Goal: Information Seeking & Learning: Check status

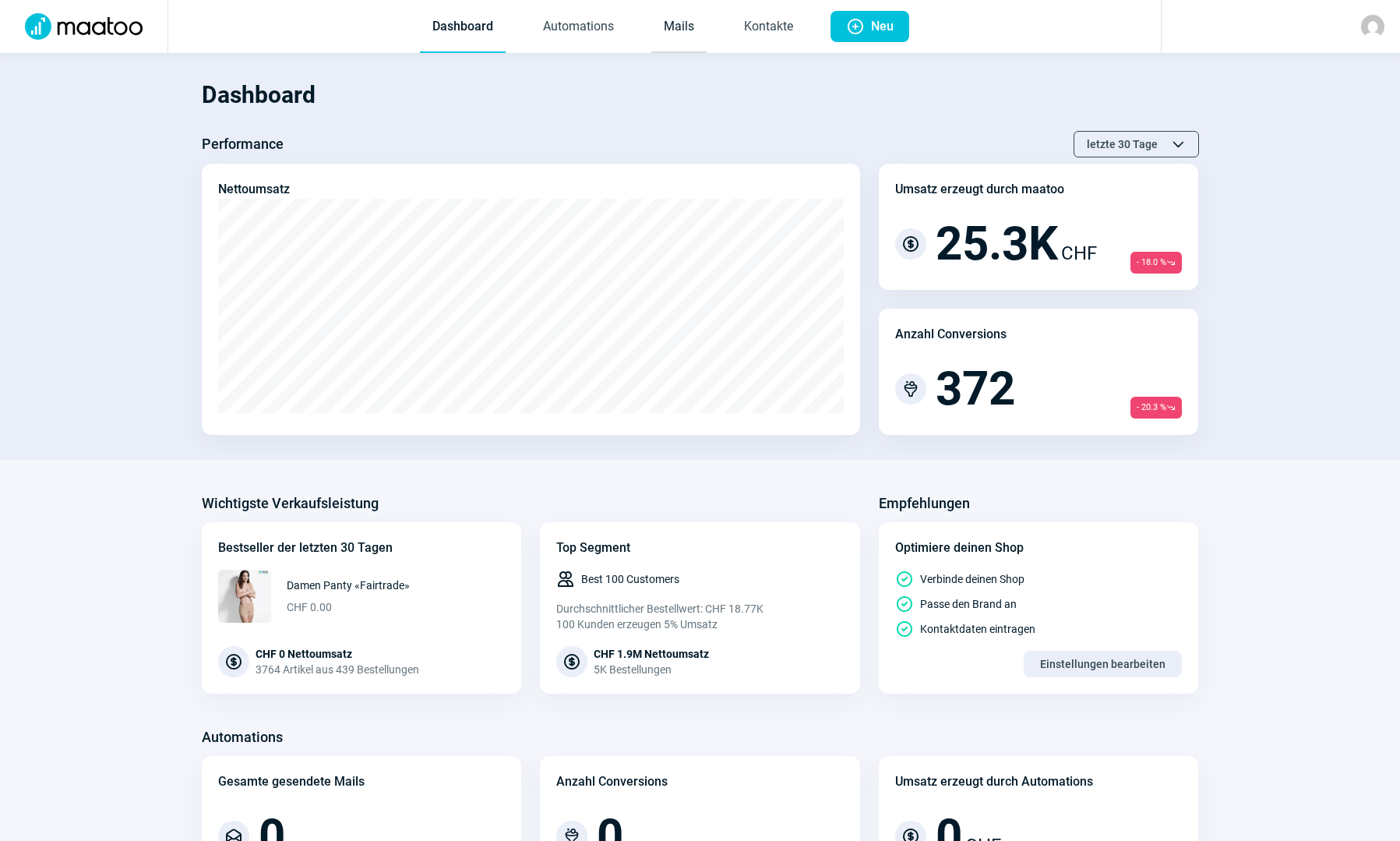
click at [663, 26] on link "Mails" at bounding box center [678, 27] width 55 height 52
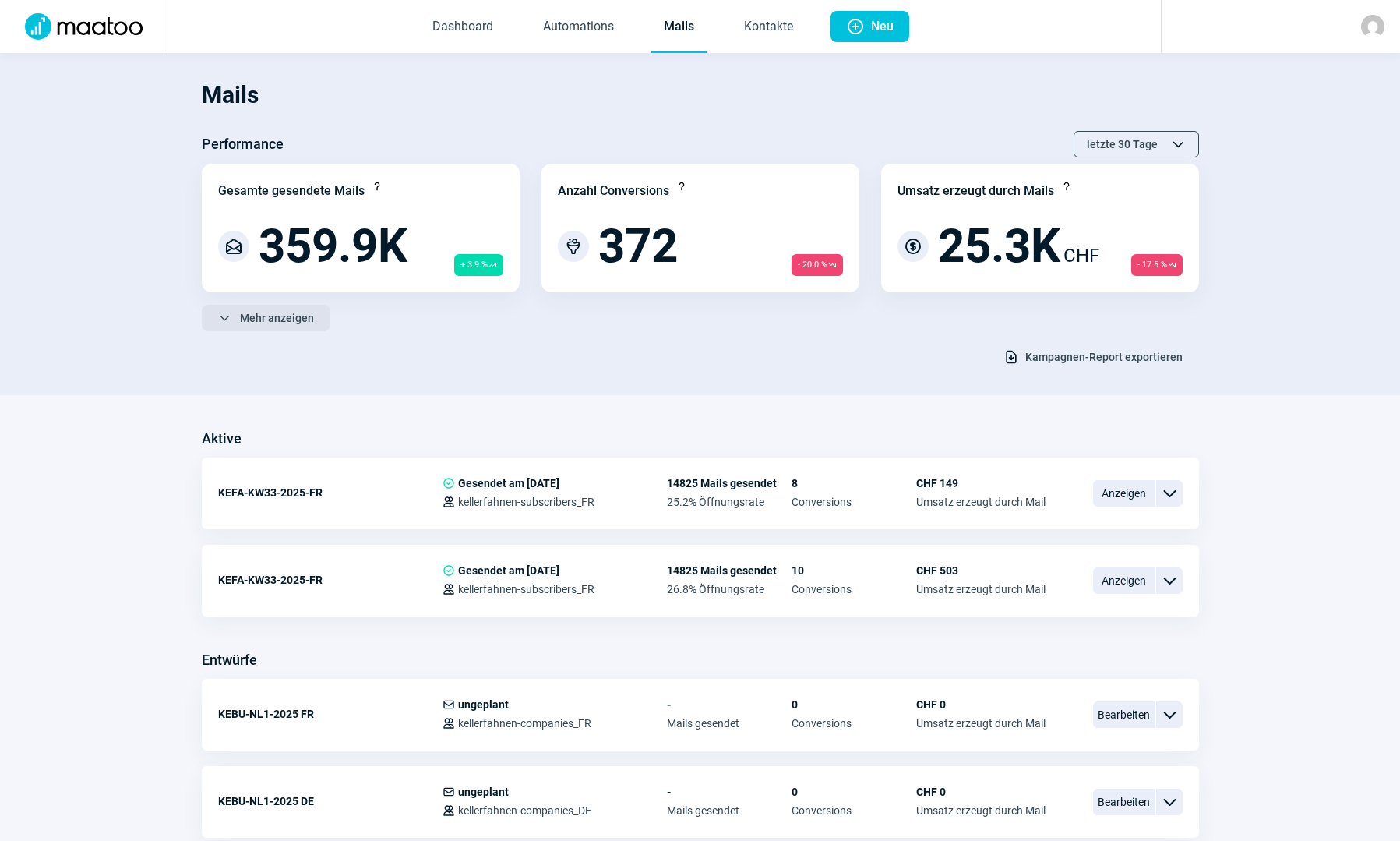
click at [260, 316] on span "Mehr anzeigen" at bounding box center [277, 317] width 74 height 25
click at [268, 313] on span "Weniger anzeigen" at bounding box center [285, 317] width 89 height 25
click at [277, 324] on span "Mehr anzeigen" at bounding box center [277, 317] width 74 height 25
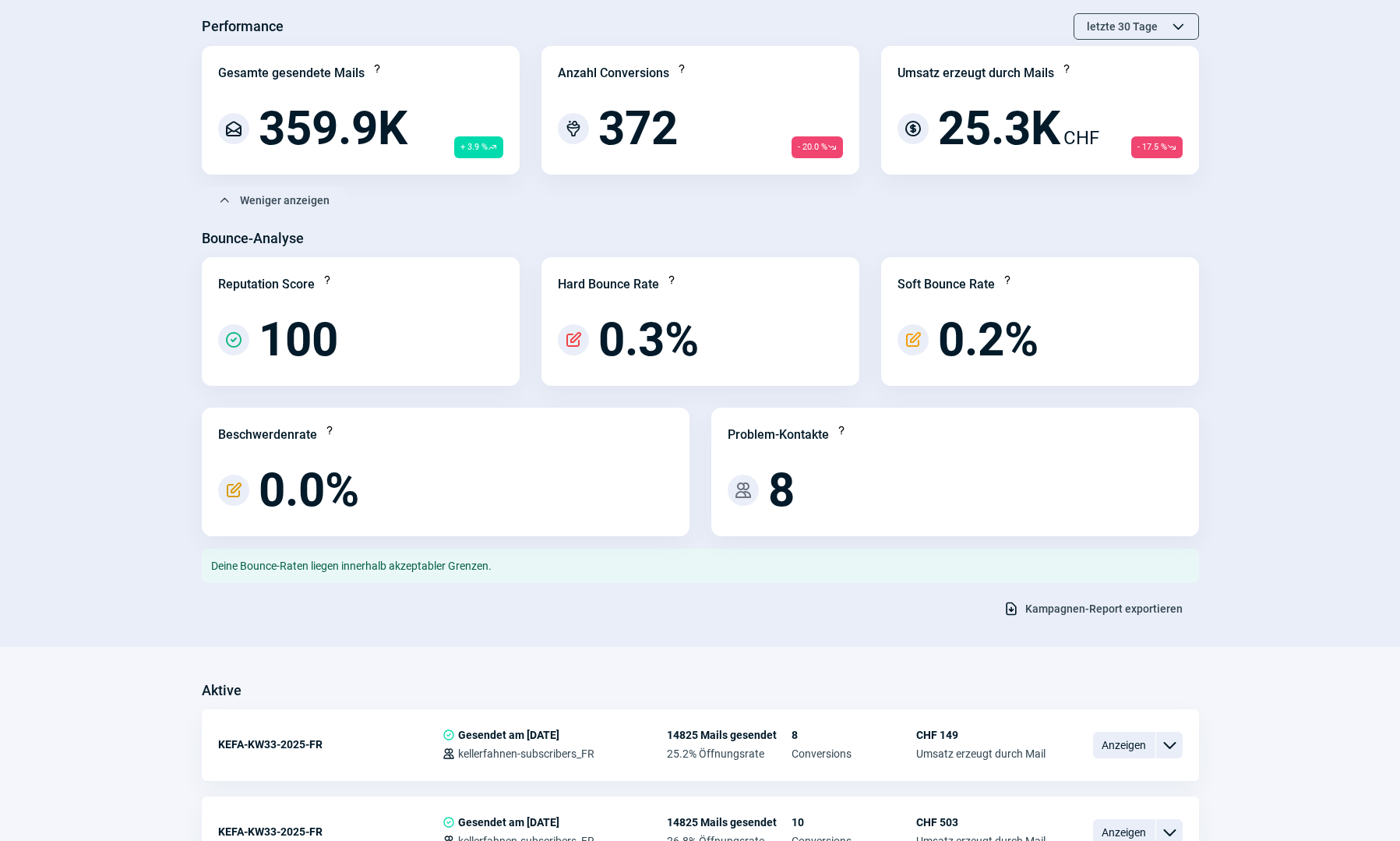
scroll to position [155, 0]
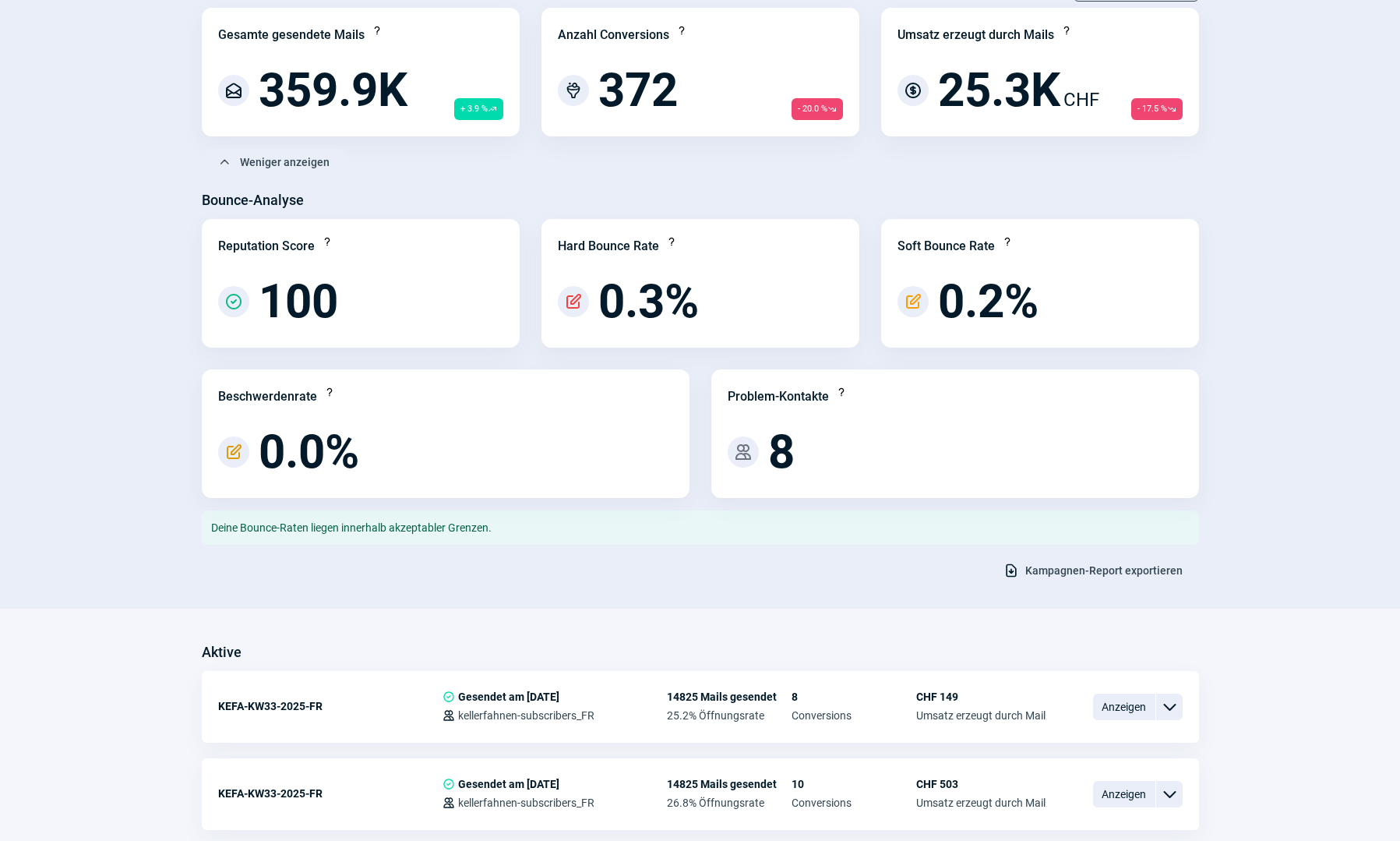
click at [1129, 577] on span "Kampagnen-Report exportieren" at bounding box center [1103, 570] width 157 height 25
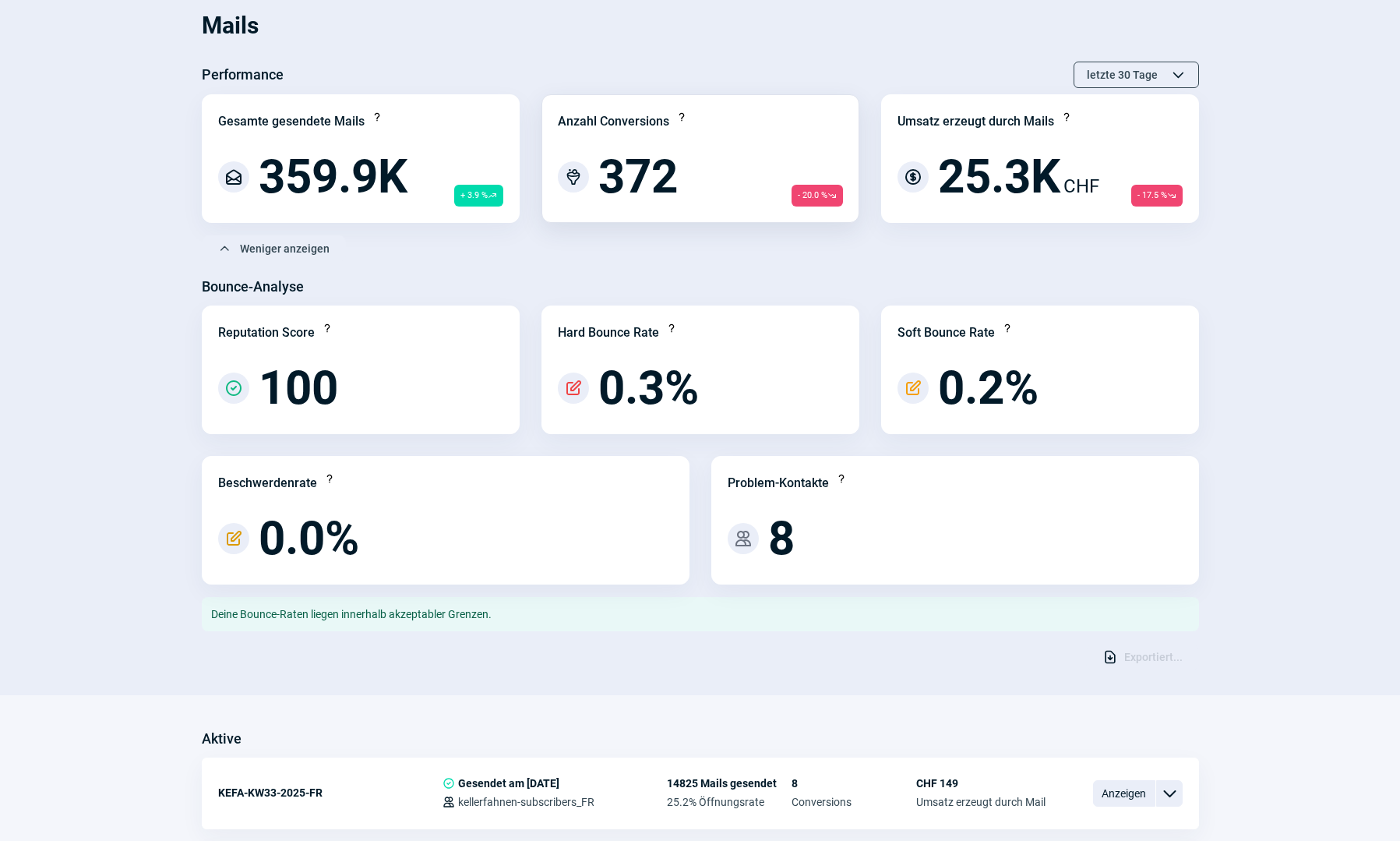
scroll to position [0, 0]
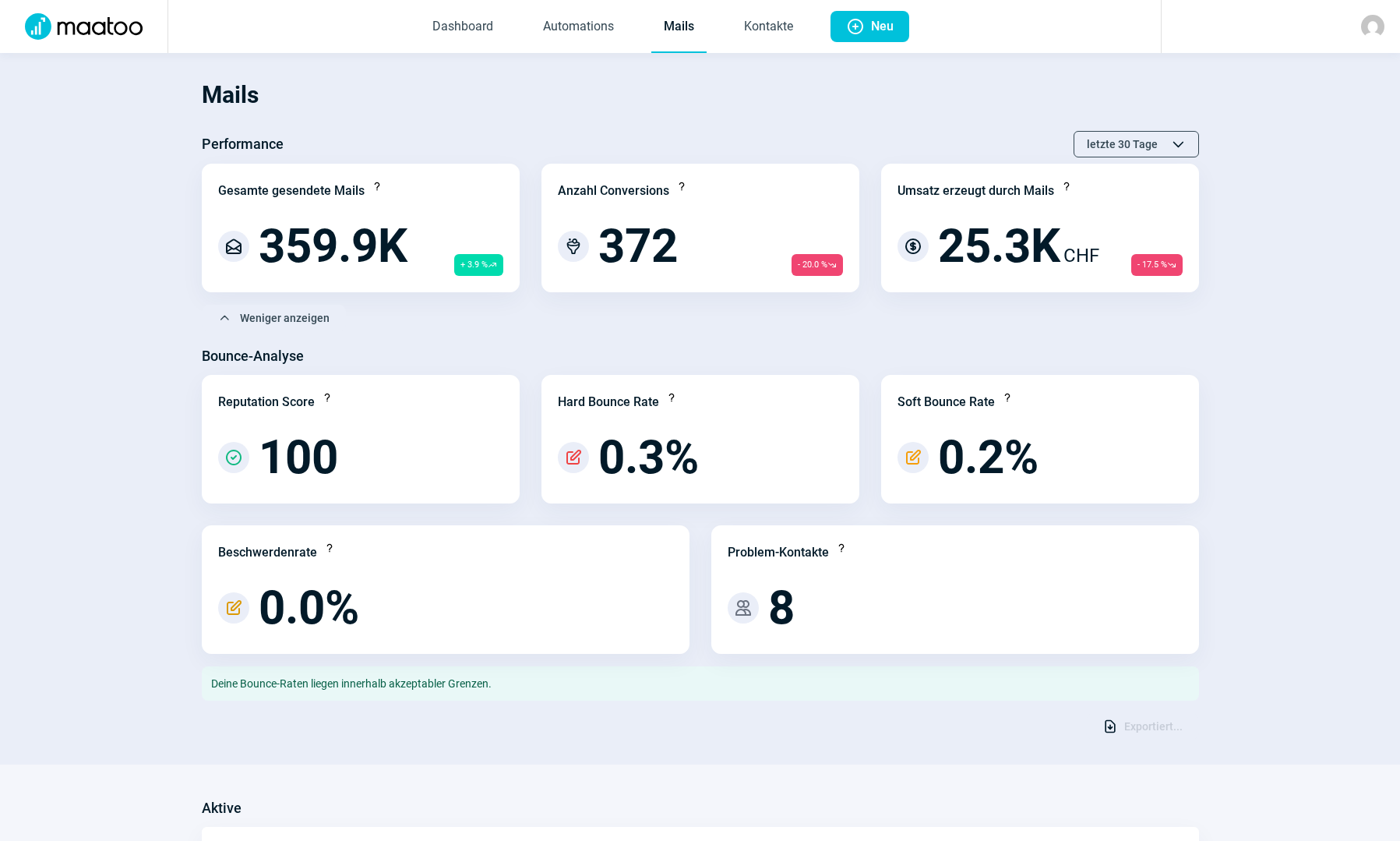
click at [673, 27] on link "Mails" at bounding box center [678, 27] width 55 height 52
click at [777, 27] on link "Kontakte" at bounding box center [769, 27] width 74 height 52
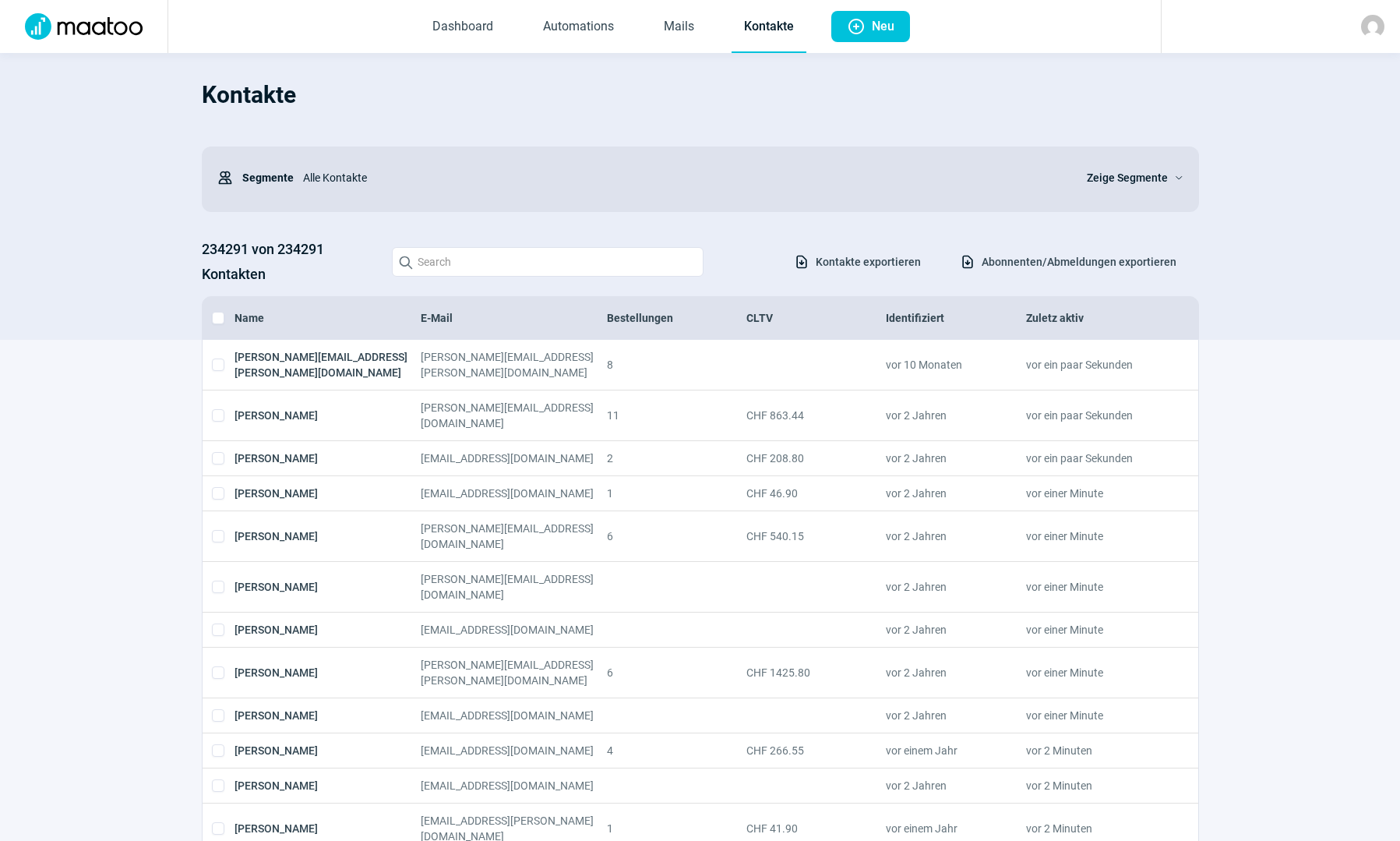
click at [1029, 261] on span "Abonnenten/Abmeldungen exportieren" at bounding box center [1079, 261] width 195 height 25
click at [1126, 175] on span "Zeige Segmente" at bounding box center [1128, 177] width 81 height 18
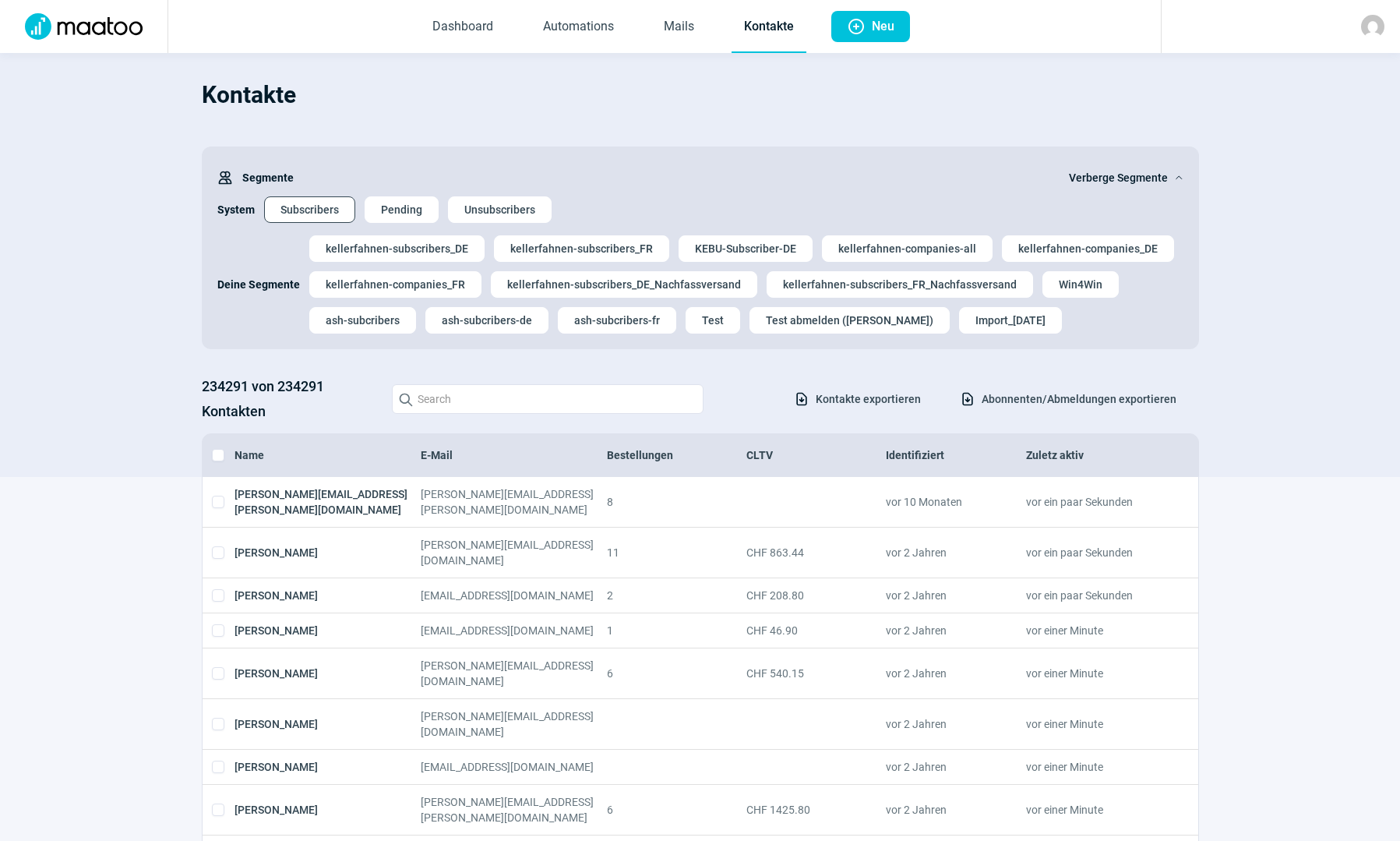
click at [321, 210] on span "Subscribers" at bounding box center [309, 209] width 58 height 25
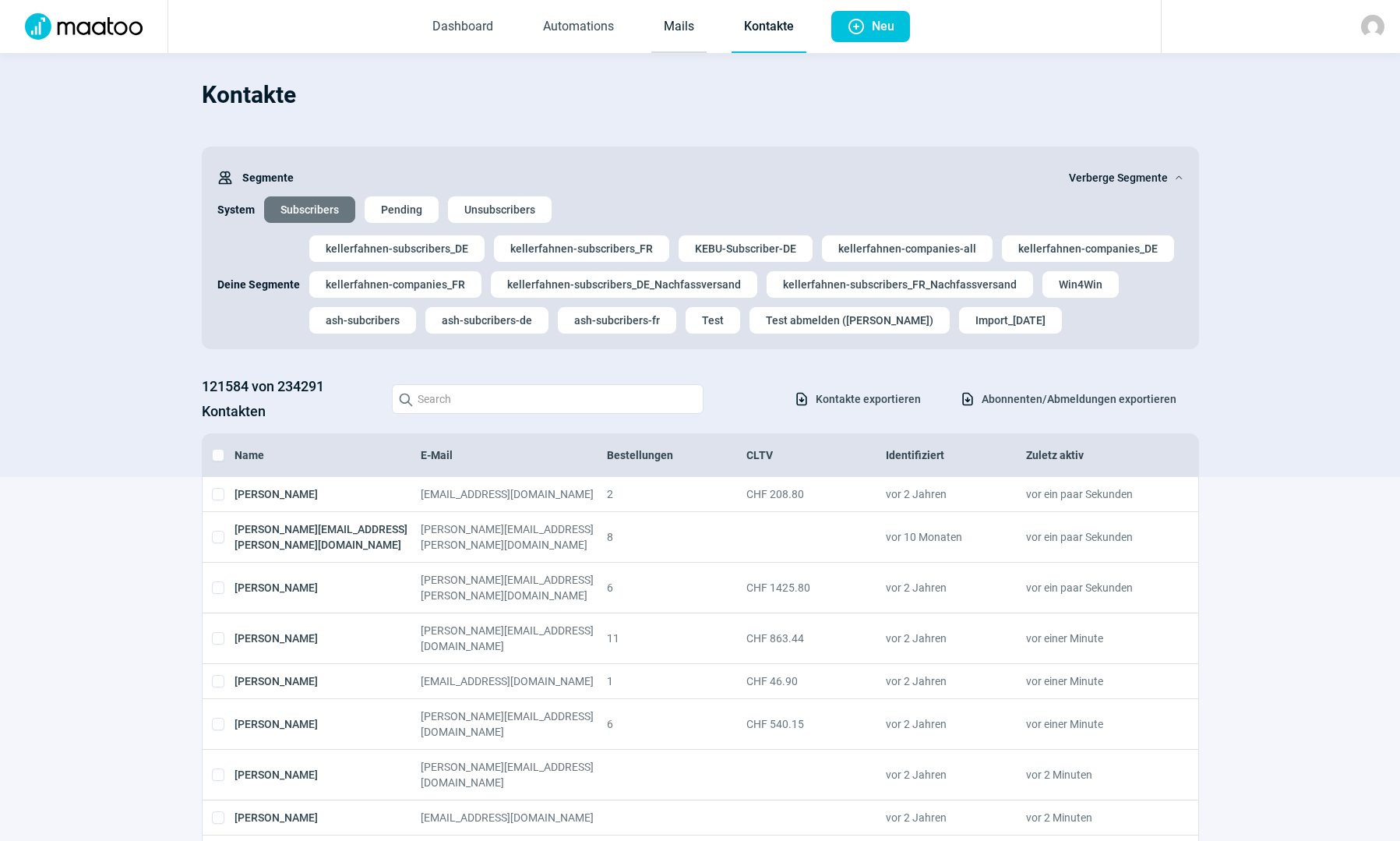
click at [679, 22] on link "Mails" at bounding box center [678, 27] width 55 height 52
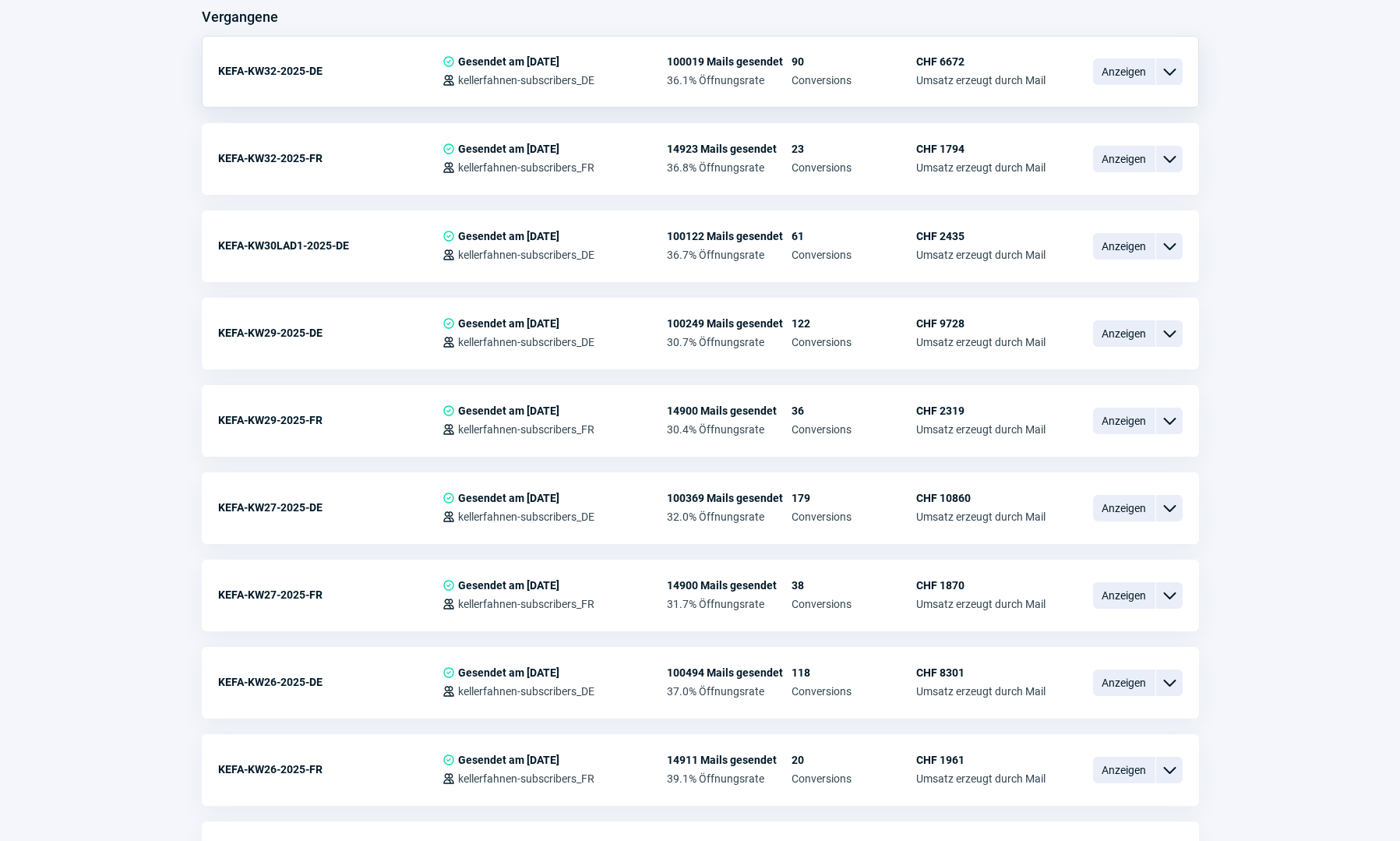
scroll to position [1169, 0]
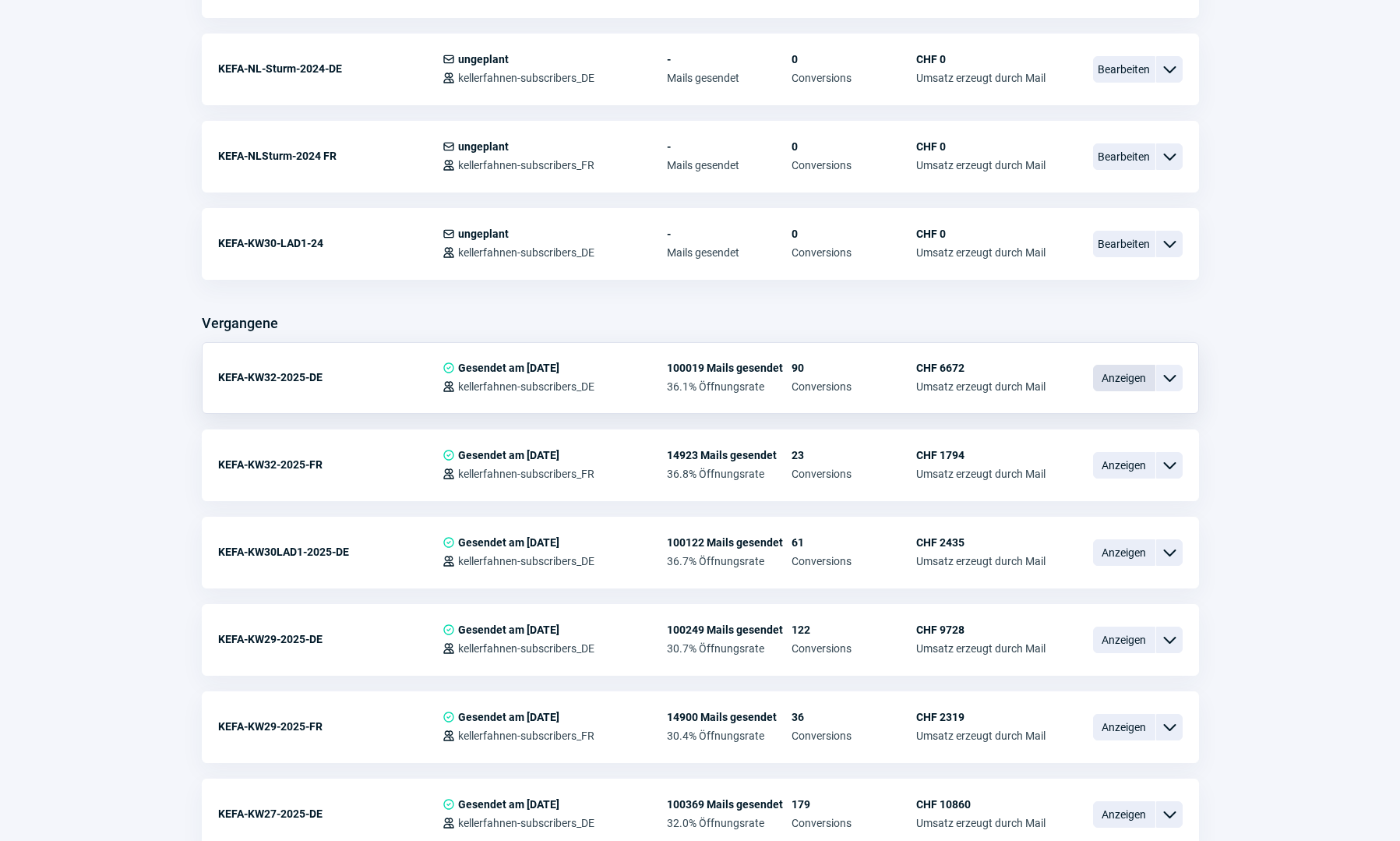
click at [1115, 383] on span "Anzeigen" at bounding box center [1124, 377] width 62 height 26
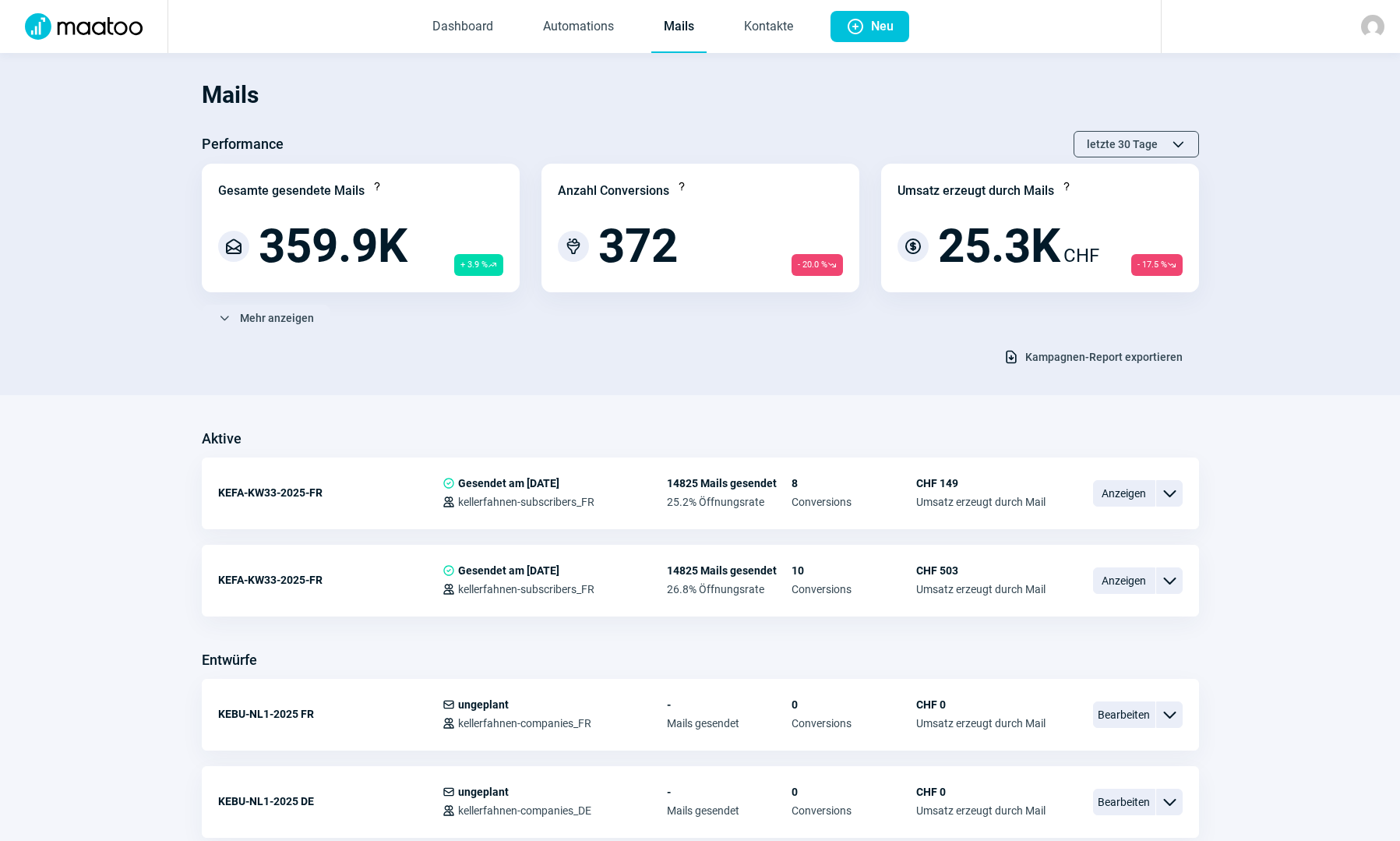
scroll to position [1169, 0]
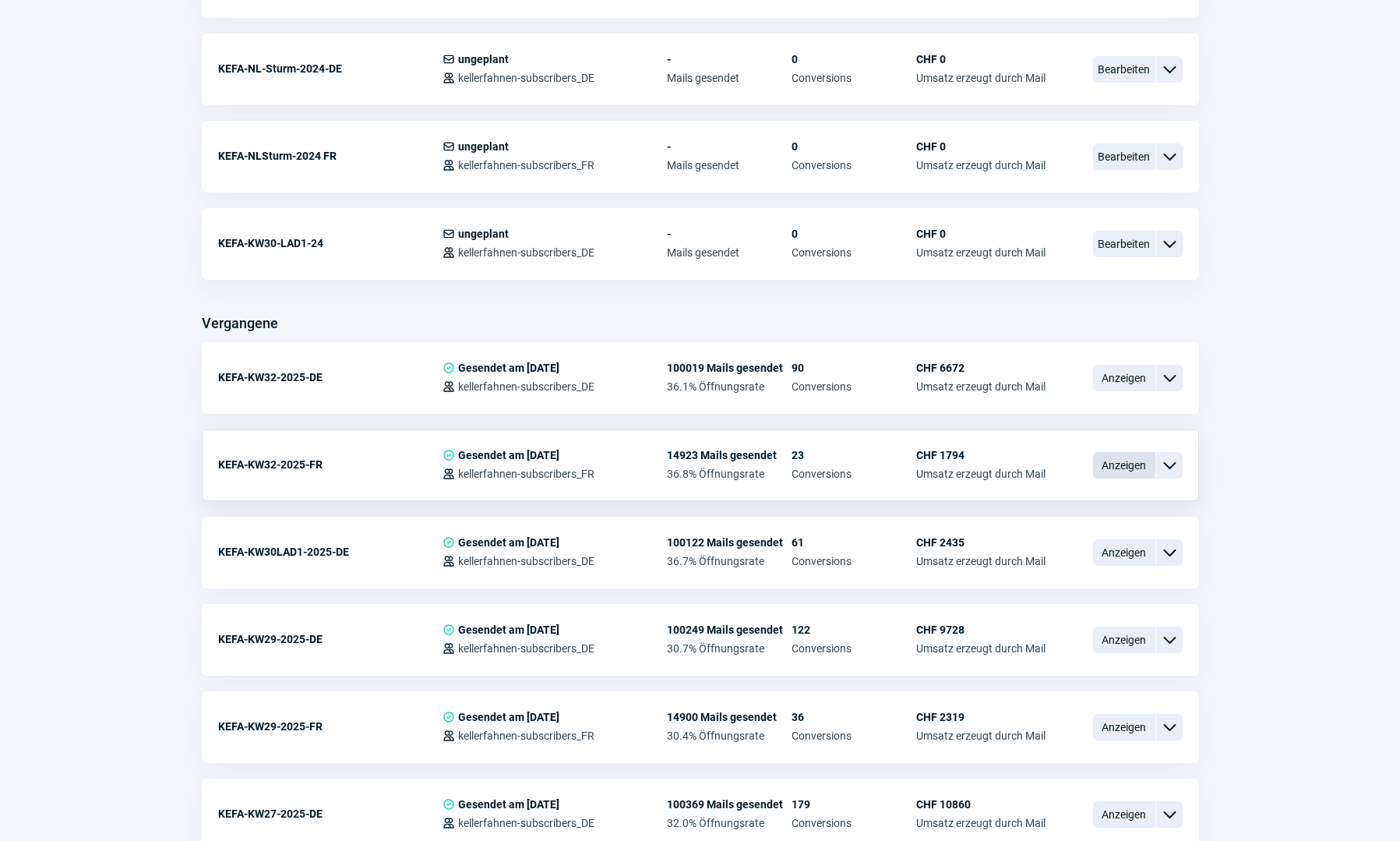
click at [1130, 461] on span "Anzeigen" at bounding box center [1124, 465] width 62 height 26
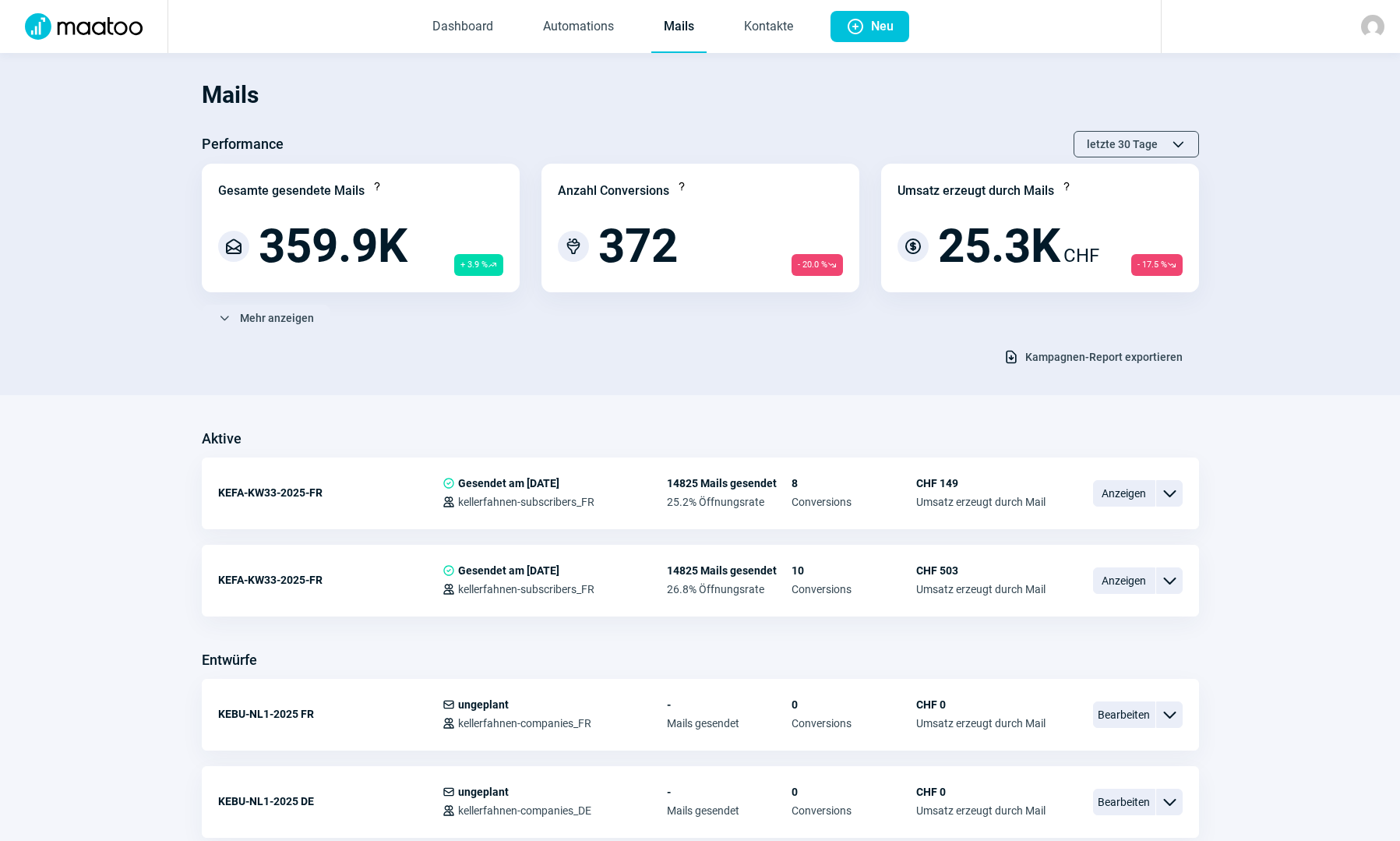
scroll to position [1169, 0]
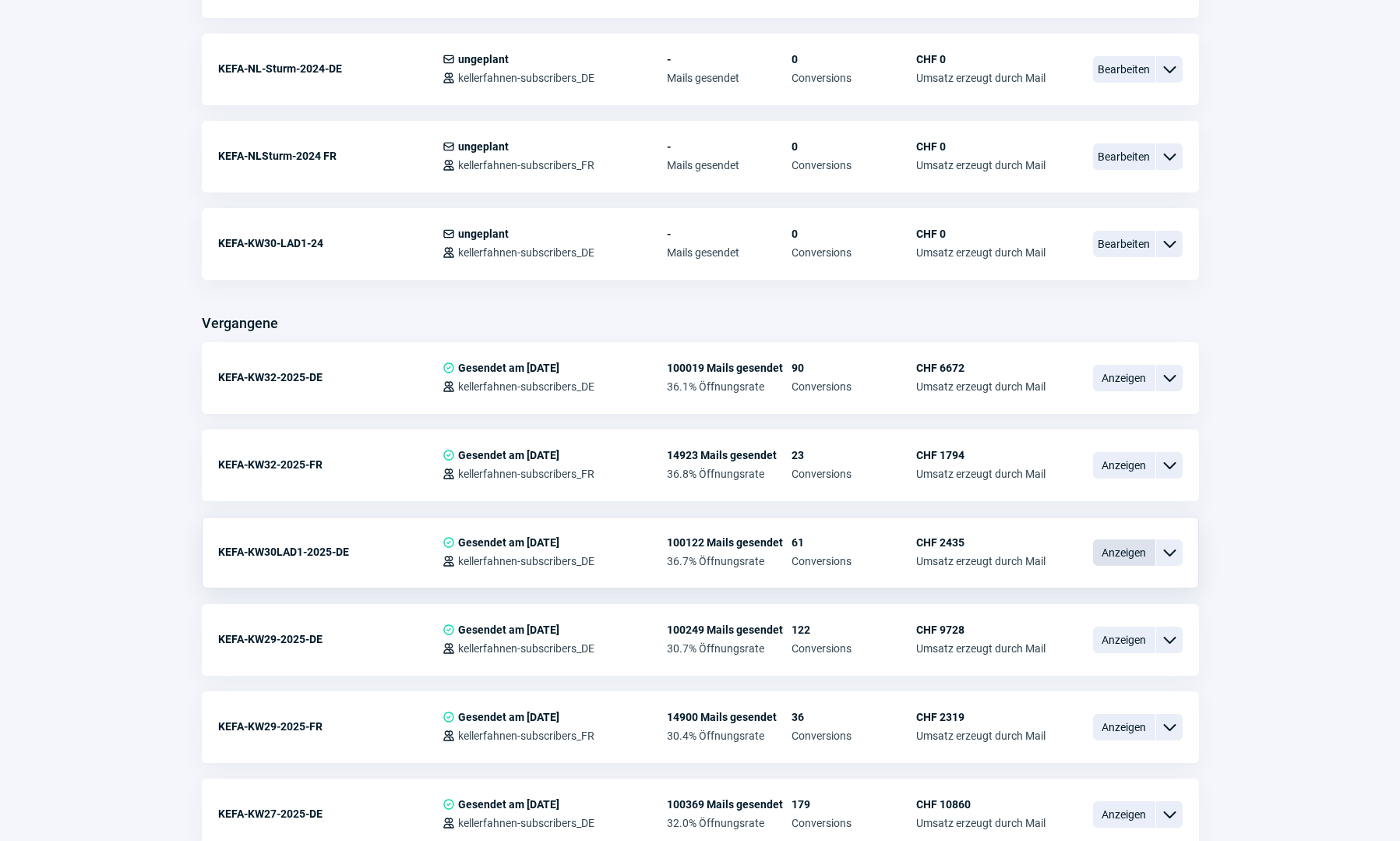
click at [1107, 556] on span "Anzeigen" at bounding box center [1124, 552] width 62 height 26
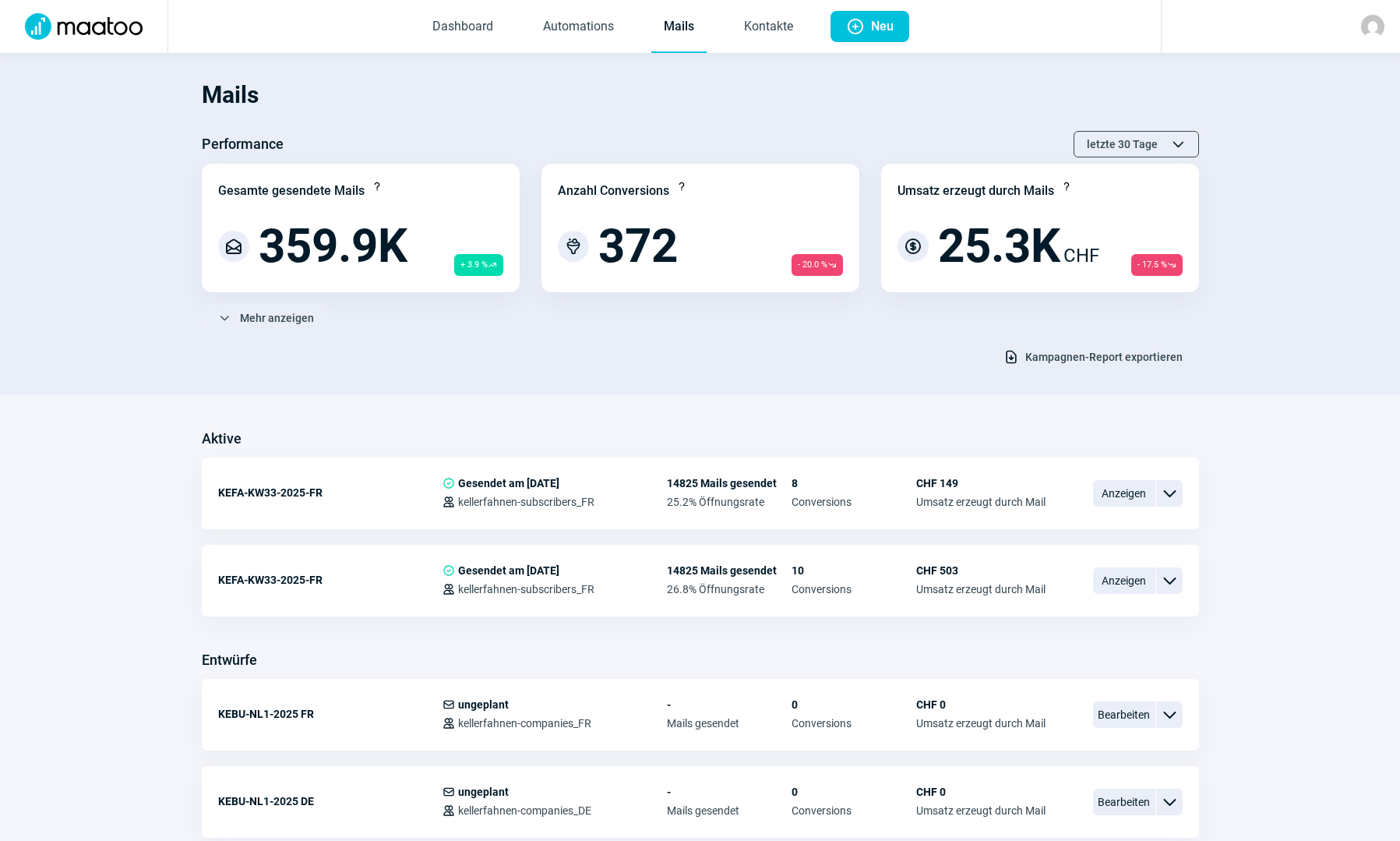
scroll to position [1169, 0]
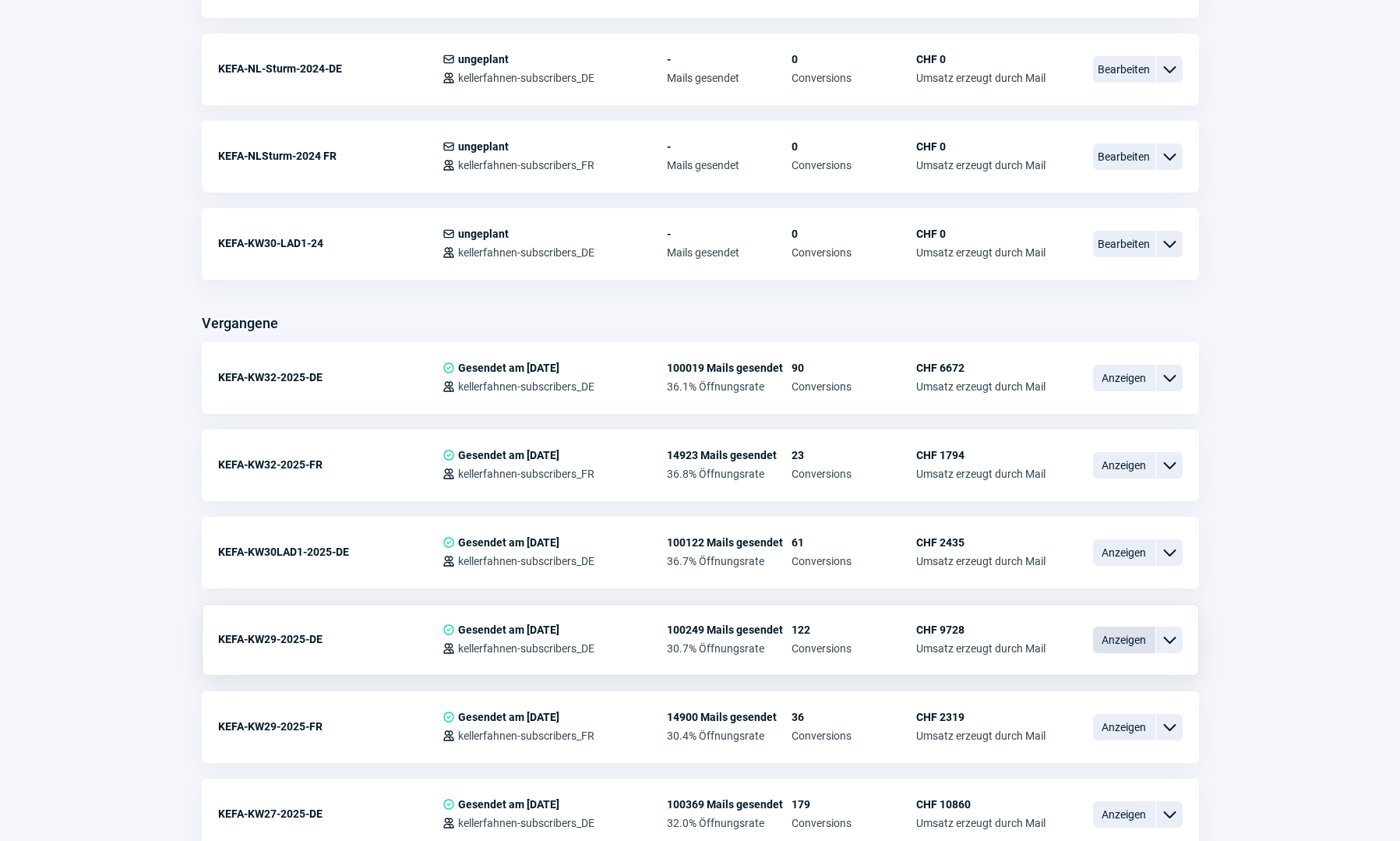
click at [1126, 634] on span "Anzeigen" at bounding box center [1124, 639] width 62 height 26
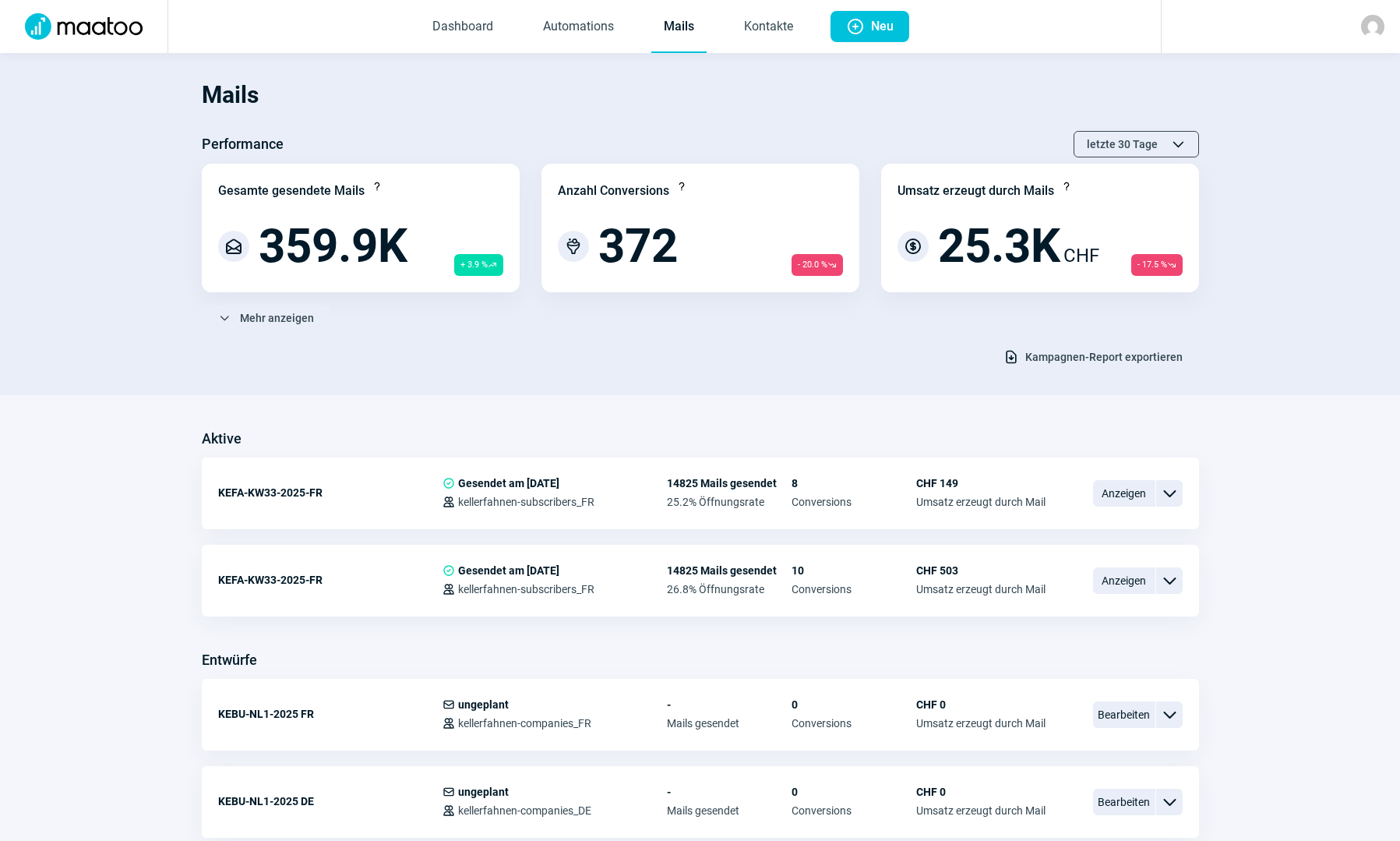
scroll to position [1169, 0]
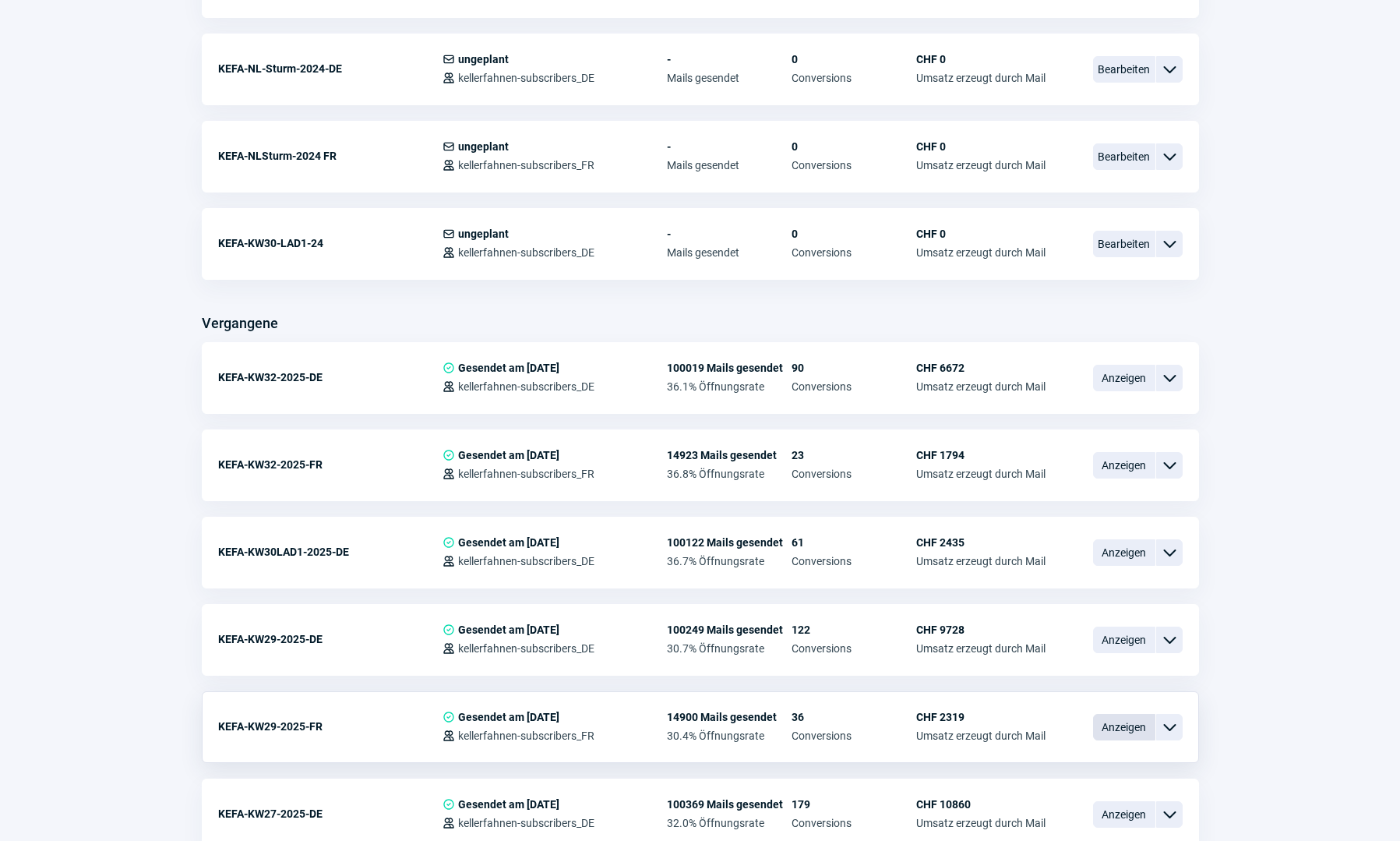
click at [1133, 727] on span "Anzeigen" at bounding box center [1124, 726] width 62 height 26
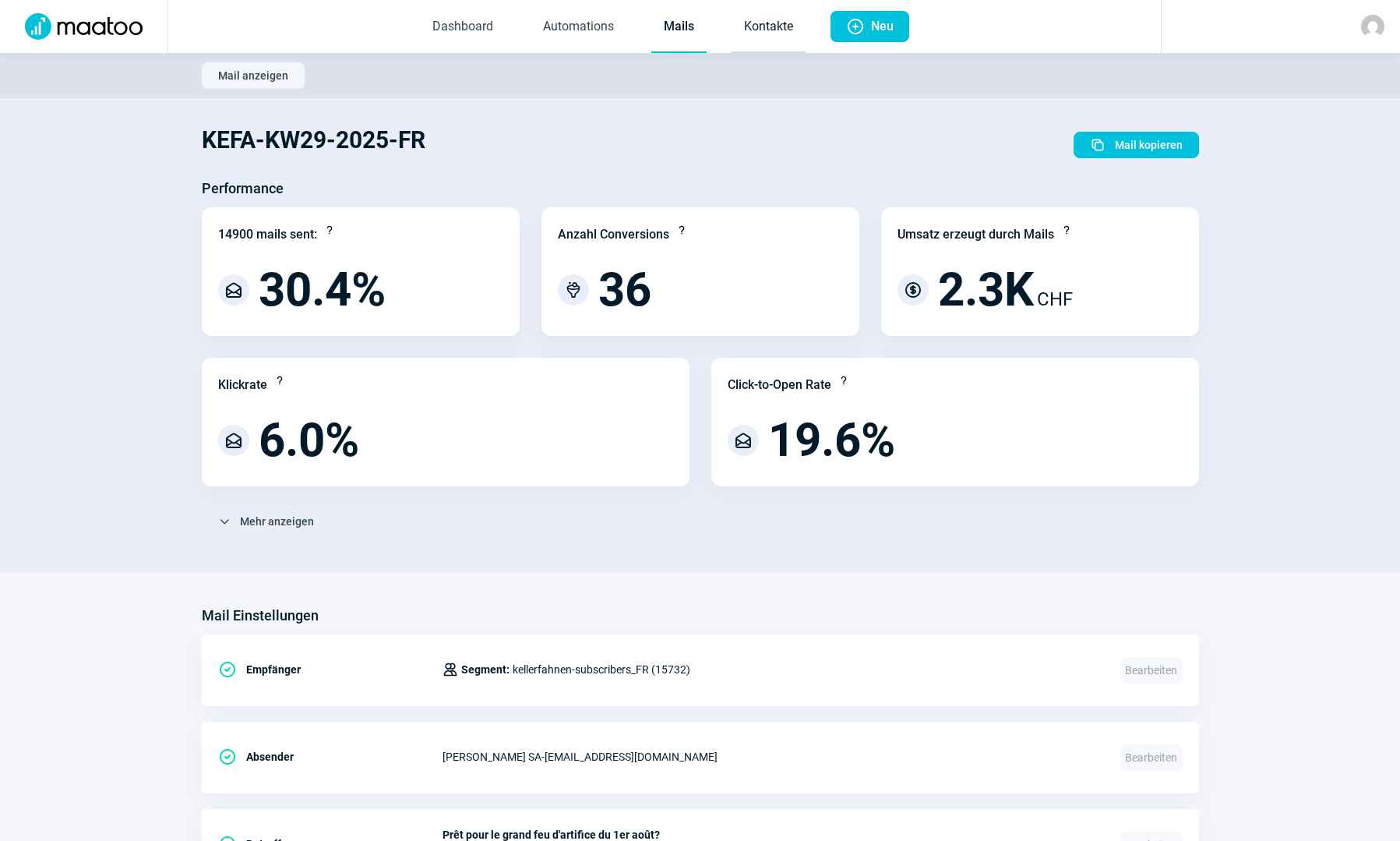
click at [774, 33] on link "Kontakte" at bounding box center [769, 27] width 74 height 52
